Goal: Information Seeking & Learning: Learn about a topic

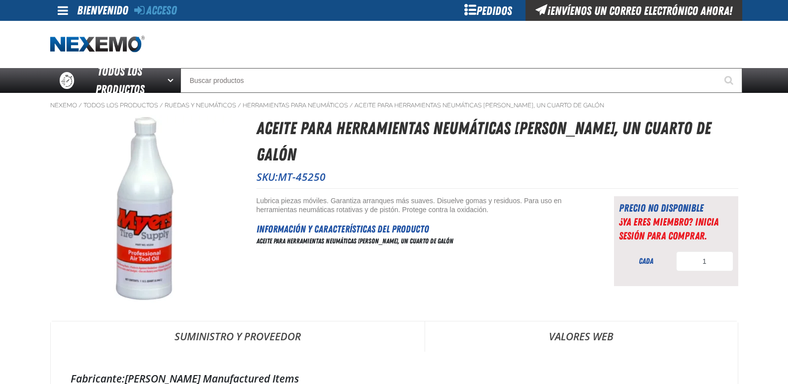
click at [424, 346] on link "Suministro y proveedor" at bounding box center [238, 336] width 374 height 30
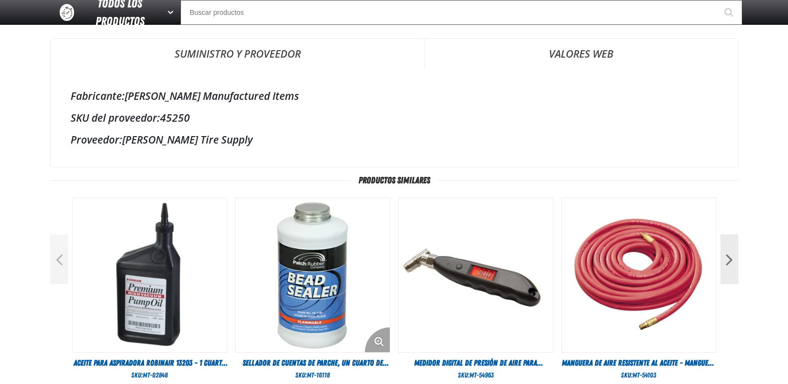
scroll to position [348, 0]
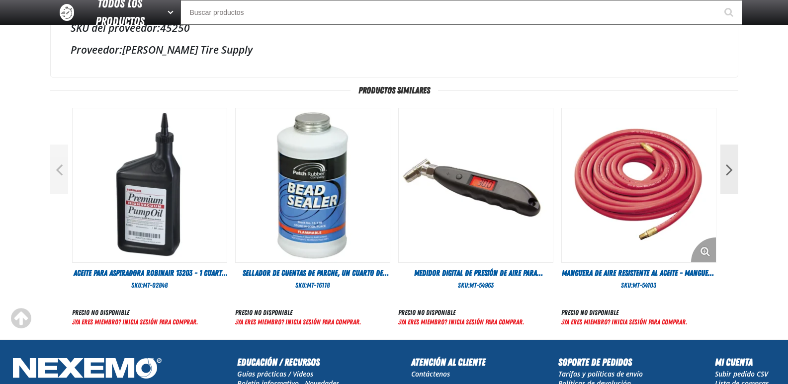
click at [656, 177] on img "Ver detalles de la manguera de aire resistente al aceite - Manguera de 1/4 de p…" at bounding box center [638, 185] width 154 height 154
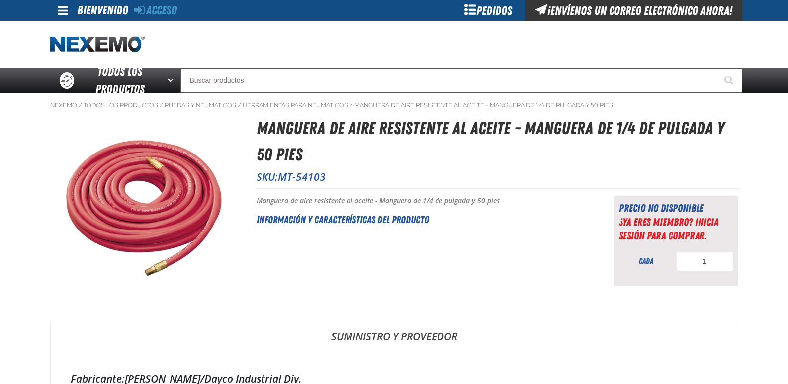
click at [360, 216] on font "Información y características del producto" at bounding box center [342, 220] width 172 height 12
drag, startPoint x: 372, startPoint y: 219, endPoint x: 377, endPoint y: 221, distance: 5.7
click at [372, 219] on font "Información y características del producto" at bounding box center [342, 220] width 172 height 12
click at [573, 180] on p "SKU: MT-54103" at bounding box center [496, 177] width 481 height 14
click at [374, 153] on h1 "Manguera de aire resistente al aceite - Manguera de 1/4 de pulgada y 50 pies" at bounding box center [496, 141] width 481 height 52
